Goal: Submit feedback/report problem: Submit feedback/report problem

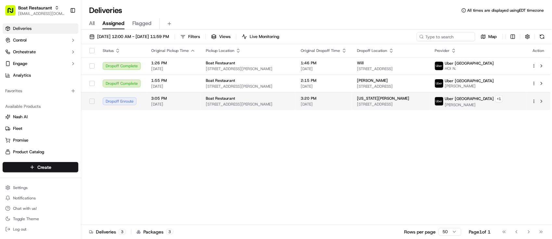
click at [345, 101] on td "3:20 PM [DATE]" at bounding box center [324, 101] width 56 height 18
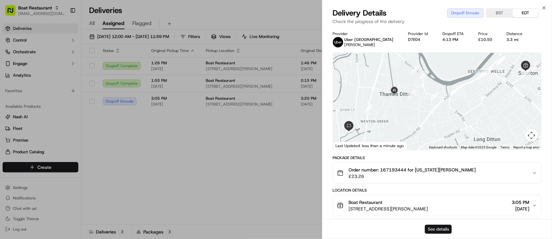
click at [436, 234] on button "See details" at bounding box center [438, 229] width 27 height 9
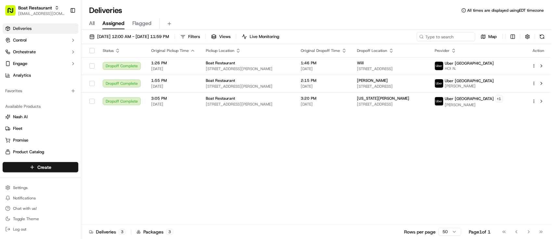
drag, startPoint x: 352, startPoint y: 144, endPoint x: 354, endPoint y: 137, distance: 7.3
click at [352, 144] on div "Status Original Pickup Time Pickup Location Original Dropoff Time Dropoff Locat…" at bounding box center [315, 134] width 469 height 181
click at [386, 4] on div "Deliveries All times are displayed using EDT timezone All Assigned Flagged 09/2…" at bounding box center [316, 119] width 470 height 239
click at [178, 9] on div "Deliveries All times are displayed using EDT timezone" at bounding box center [316, 10] width 470 height 10
click at [188, 165] on div "Status Original Pickup Time Pickup Location Original Dropoff Time Dropoff Locat…" at bounding box center [315, 134] width 469 height 181
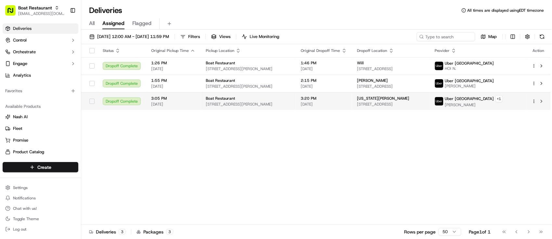
click at [227, 99] on span "Boat Restaurant" at bounding box center [220, 98] width 29 height 5
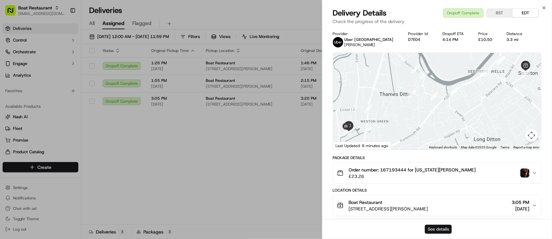
click at [438, 225] on button "See details" at bounding box center [438, 229] width 27 height 9
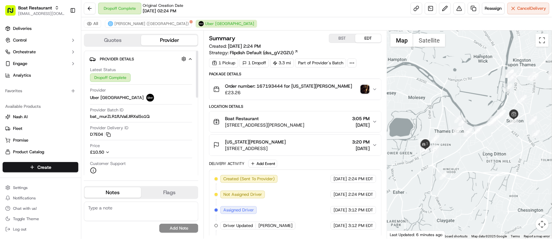
click at [168, 89] on div "Provider Uber UK" at bounding box center [141, 94] width 102 height 14
click at [159, 151] on div "Price £10.50" at bounding box center [141, 149] width 102 height 12
click at [172, 138] on div "Provider Delivery ID D7E04 Copy del_Rzrknme1Q4qbhYXIs81-BA D7E04" at bounding box center [141, 132] width 102 height 15
click at [459, 12] on button at bounding box center [459, 9] width 12 height 12
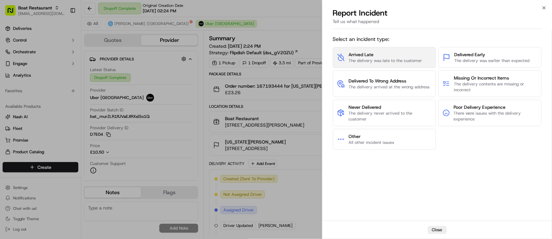
click at [396, 64] on button "Arrived Late The delivery was late to the customer" at bounding box center [384, 57] width 103 height 21
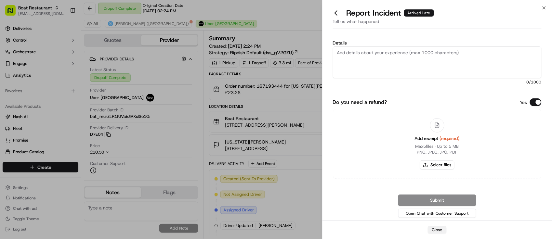
click at [437, 226] on div "Close" at bounding box center [437, 230] width 230 height 19
click at [433, 227] on button "Close" at bounding box center [436, 230] width 19 height 8
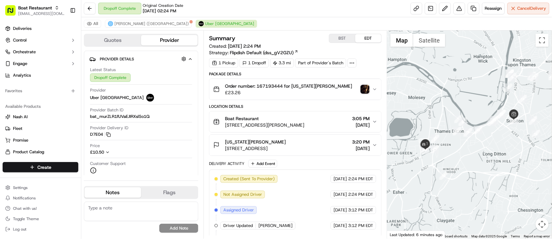
click at [189, 133] on div "Provider Delivery ID D7E04 Copy del_Rzrknme1Q4qbhYXIs81-BA D7E04" at bounding box center [141, 131] width 102 height 12
click at [455, 9] on button at bounding box center [459, 9] width 12 height 12
click at [201, 137] on div "Quotes Provider Provider Details Hidden ( 3 ) Latest Status Dropoff Complete Pr…" at bounding box center [142, 135] width 122 height 208
click at [456, 6] on button at bounding box center [459, 9] width 12 height 12
click at [455, 12] on button at bounding box center [459, 9] width 12 height 12
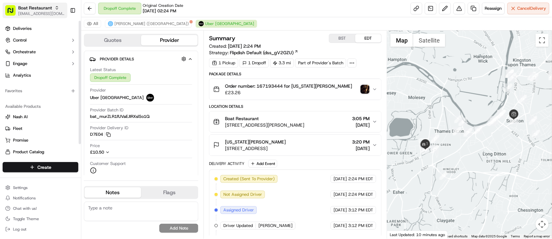
click at [12, 13] on rect "button" at bounding box center [10, 10] width 10 height 10
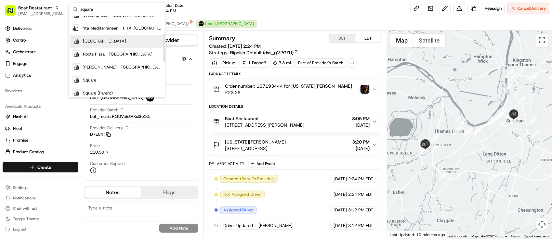
scroll to position [122, 0]
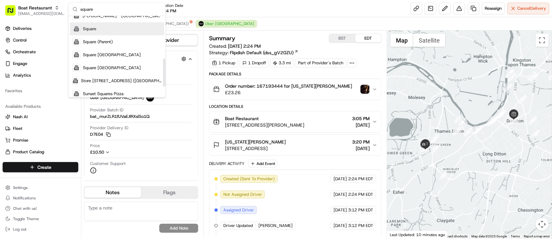
type input "square"
click at [96, 27] on div "Square" at bounding box center [117, 28] width 94 height 13
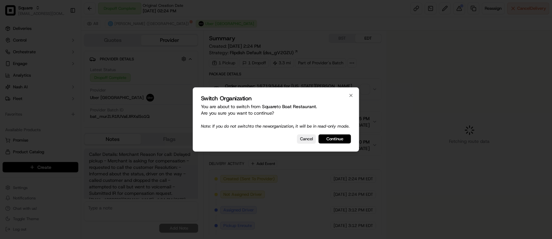
scroll to position [5, 0]
click at [335, 142] on button "Continue" at bounding box center [334, 138] width 32 height 9
